Goal: Information Seeking & Learning: Learn about a topic

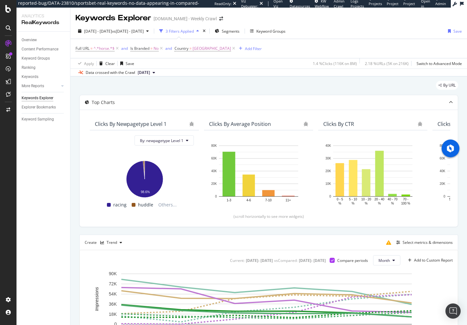
click at [198, 86] on div "By URL" at bounding box center [268, 88] width 379 height 14
click at [252, 85] on div "By URL" at bounding box center [268, 88] width 379 height 14
click at [244, 90] on div "By URL" at bounding box center [268, 88] width 379 height 14
click at [239, 87] on div "By URL" at bounding box center [268, 88] width 379 height 14
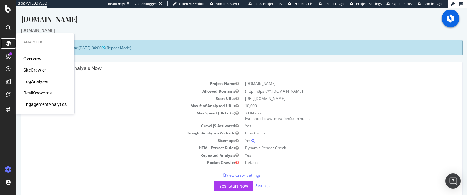
click at [10, 42] on icon at bounding box center [8, 43] width 5 height 5
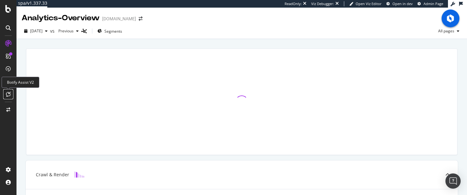
click at [8, 94] on icon at bounding box center [8, 94] width 5 height 5
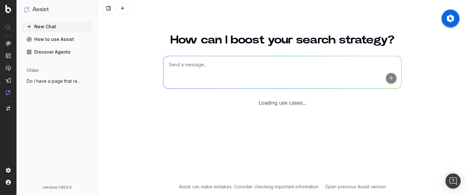
scroll to position [51, 0]
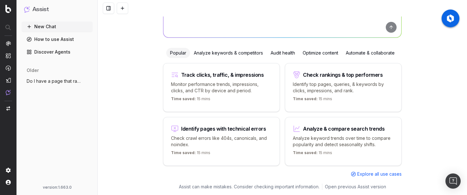
click at [198, 30] on textarea at bounding box center [282, 21] width 238 height 32
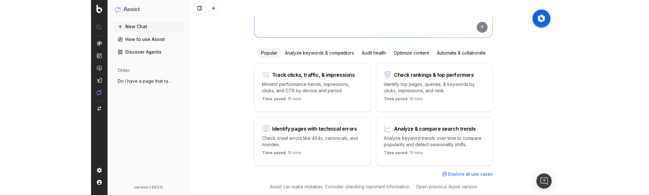
scroll to position [0, 0]
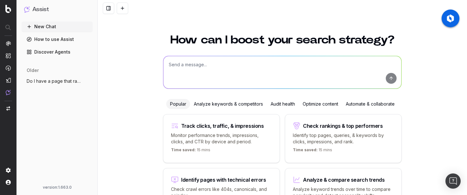
click at [194, 66] on textarea at bounding box center [282, 72] width 238 height 32
click at [337, 134] on p "Identify top pages, queries, & keywords by clicks, impressions, and rank." at bounding box center [343, 138] width 101 height 13
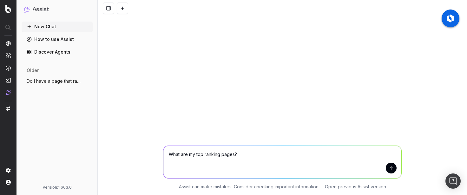
type textarea "What are my top ranking pages?"
click at [390, 169] on button "submit" at bounding box center [391, 168] width 11 height 11
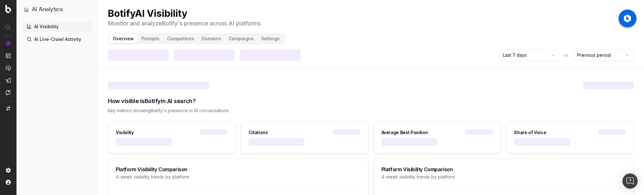
click at [520, 56] on html "AI Analytics AI Visibility AI Live-Crawl Activity Botify AI Visibility Monitor …" at bounding box center [322, 97] width 644 height 195
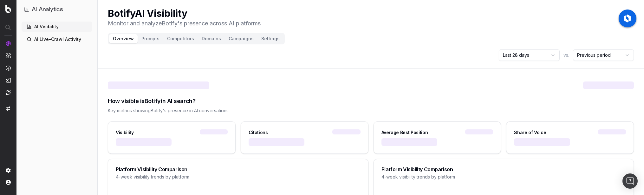
click at [597, 56] on html "AI Analytics AI Visibility AI Live-Crawl Activity Botify AI Visibility Monitor …" at bounding box center [322, 97] width 644 height 195
click at [415, 50] on div "Last 28 days vs. Previous period" at bounding box center [371, 54] width 526 height 11
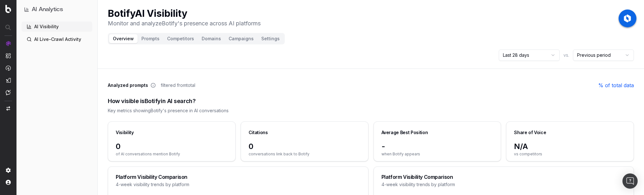
click at [145, 39] on button "Prompts" at bounding box center [151, 38] width 26 height 9
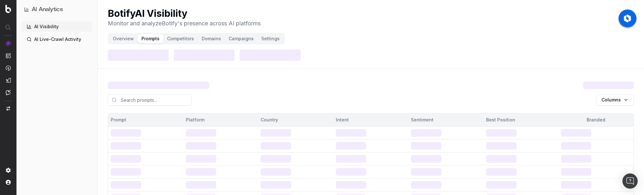
click at [60, 38] on link "AI Live-Crawl Activity" at bounding box center [57, 39] width 71 height 10
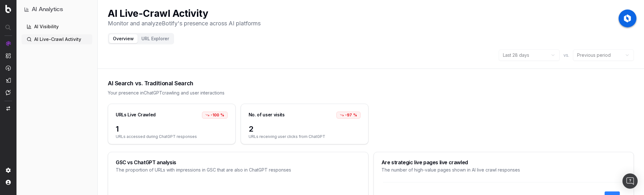
click at [156, 40] on button "URL Explorer" at bounding box center [155, 38] width 35 height 9
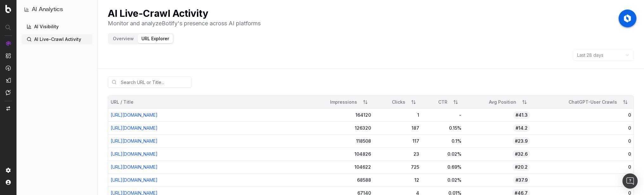
click at [45, 25] on link "AI Visibility" at bounding box center [57, 27] width 71 height 10
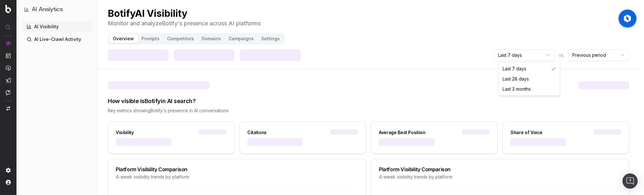
click at [532, 57] on html "AI Analytics AI Visibility AI Live-Crawl Activity Botify AI Visibility Monitor …" at bounding box center [322, 97] width 644 height 195
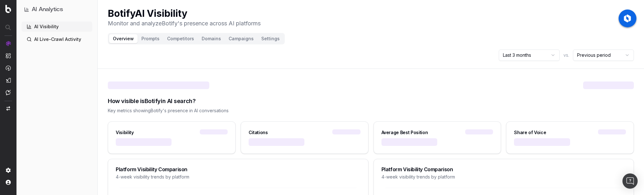
click at [58, 41] on link "AI Live-Crawl Activity" at bounding box center [57, 39] width 71 height 10
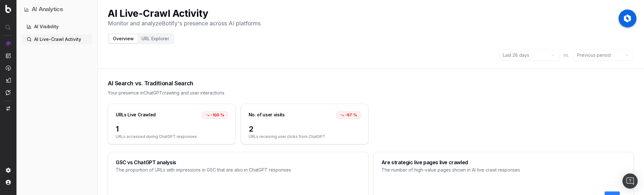
click at [374, 67] on header "AI Live-Crawl Activity Monitor and analyze Botify 's presence across AI platfor…" at bounding box center [371, 34] width 546 height 69
click at [158, 39] on button "URL Explorer" at bounding box center [155, 38] width 35 height 9
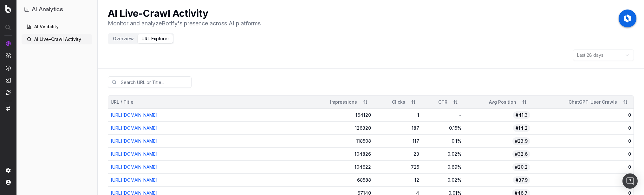
click at [126, 39] on button "Overview" at bounding box center [123, 38] width 29 height 9
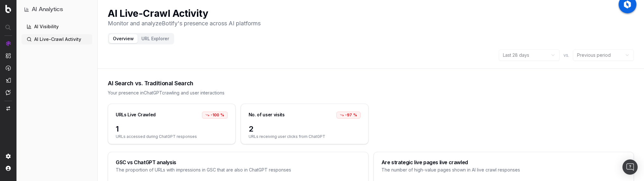
click at [325, 160] on div "GSC vs ChatGPT analysis" at bounding box center [238, 162] width 245 height 5
click at [353, 55] on div "Last 28 days vs. Previous period" at bounding box center [371, 54] width 526 height 11
click at [153, 40] on button "URL Explorer" at bounding box center [155, 38] width 35 height 9
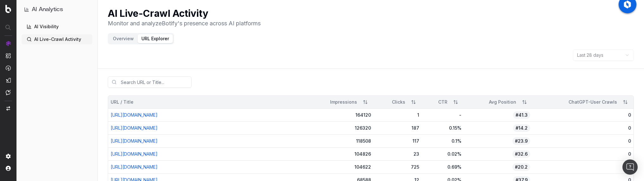
click at [443, 58] on div "Last 28 days" at bounding box center [371, 54] width 526 height 11
click at [43, 25] on link "AI Visibility" at bounding box center [57, 27] width 71 height 10
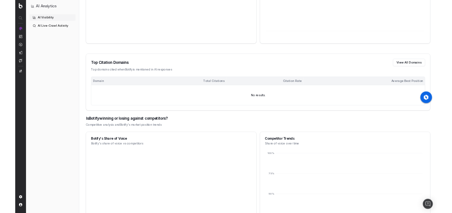
scroll to position [332, 0]
